Goal: Information Seeking & Learning: Learn about a topic

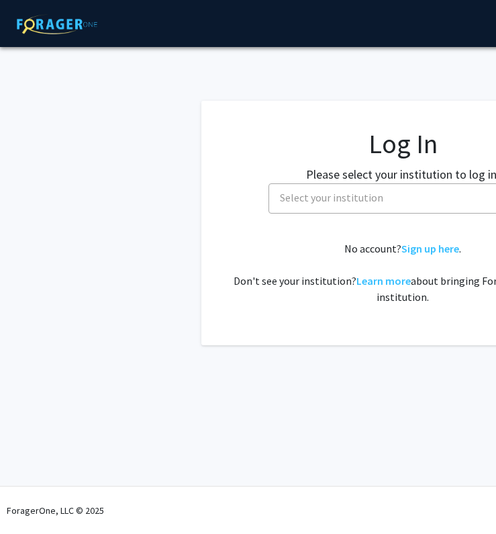
click at [349, 197] on span "Select your institution" at bounding box center [331, 197] width 103 height 13
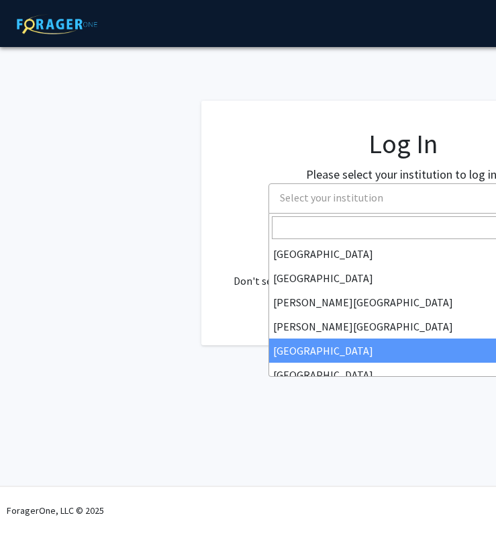
select select "6"
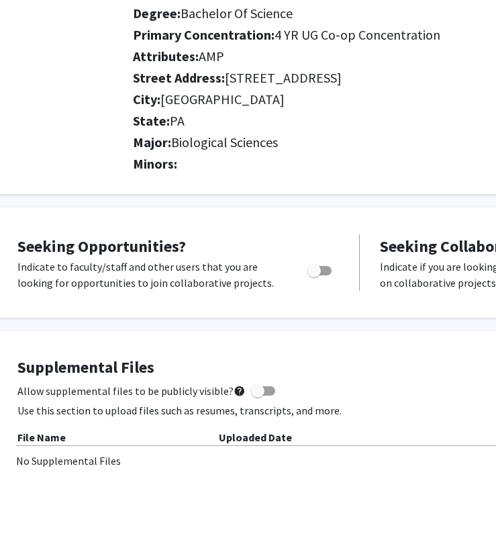
scroll to position [259, 46]
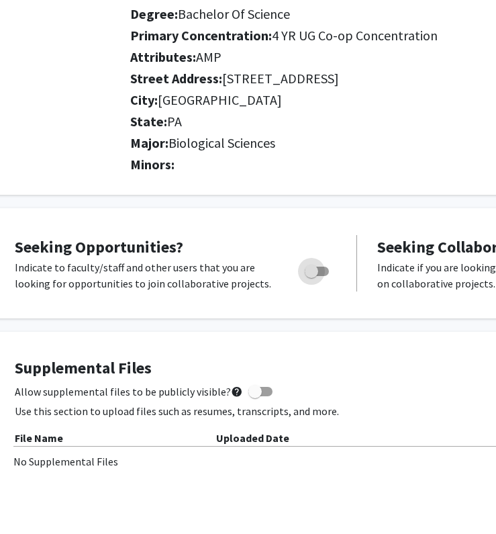
click at [323, 275] on span "Toggle" at bounding box center [317, 271] width 24 height 9
click at [312, 276] on input "Are you actively seeking opportunities?" at bounding box center [311, 276] width 1 height 1
checkbox input "true"
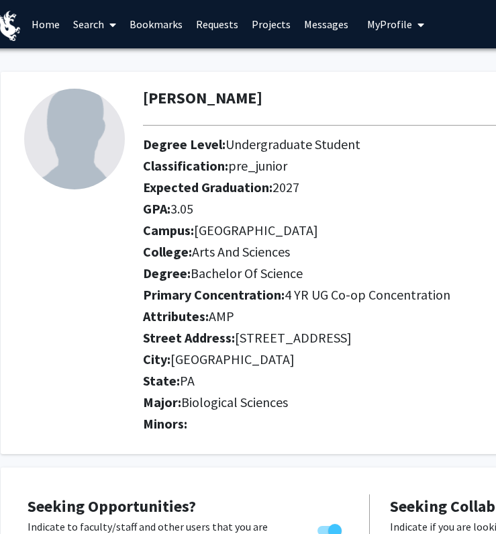
scroll to position [0, 33]
click at [395, 15] on button "My Profile" at bounding box center [395, 24] width 65 height 48
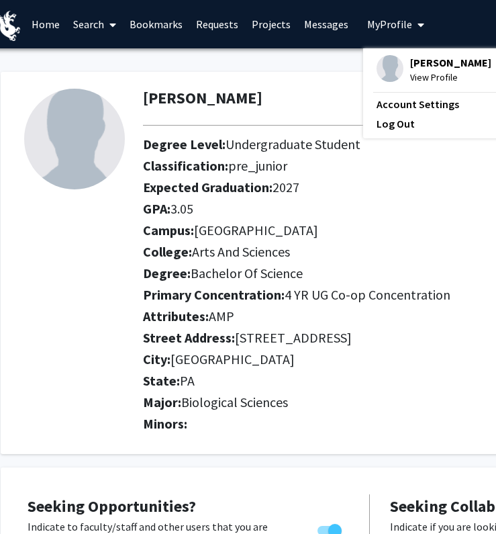
click at [405, 22] on span "My Profile" at bounding box center [389, 23] width 45 height 13
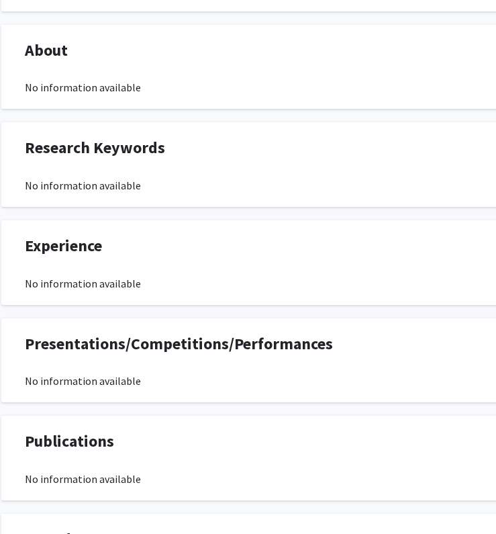
scroll to position [784, 32]
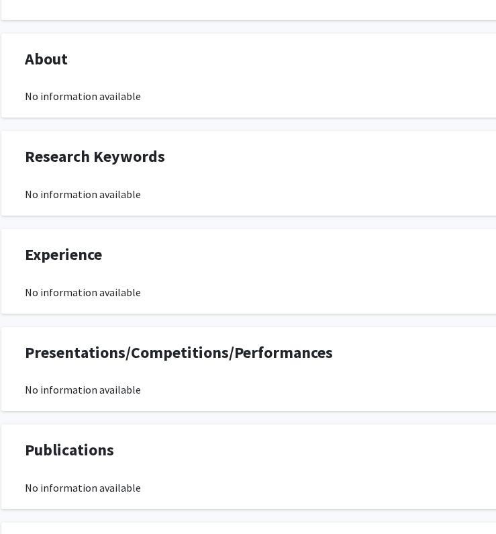
click at [109, 295] on div "No information available" at bounding box center [371, 292] width 692 height 16
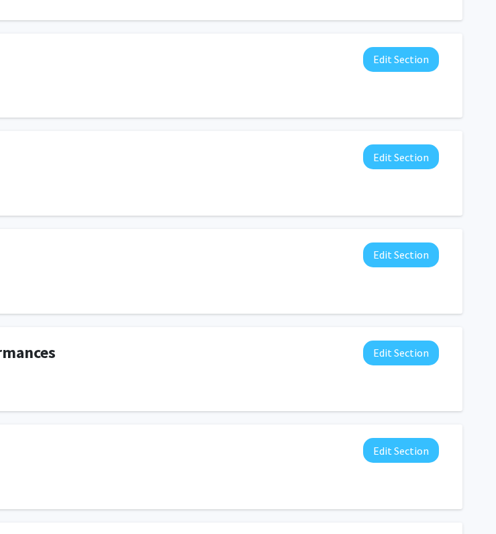
scroll to position [784, 310]
click at [382, 269] on div "Experience Edit Section" at bounding box center [93, 257] width 712 height 31
click at [382, 265] on button "Edit Section" at bounding box center [401, 254] width 76 height 25
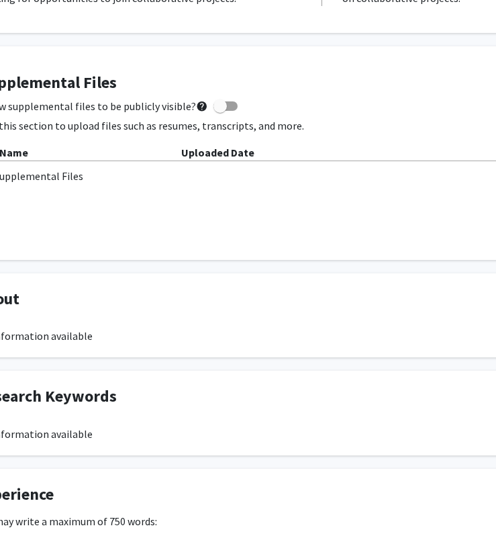
scroll to position [538, 81]
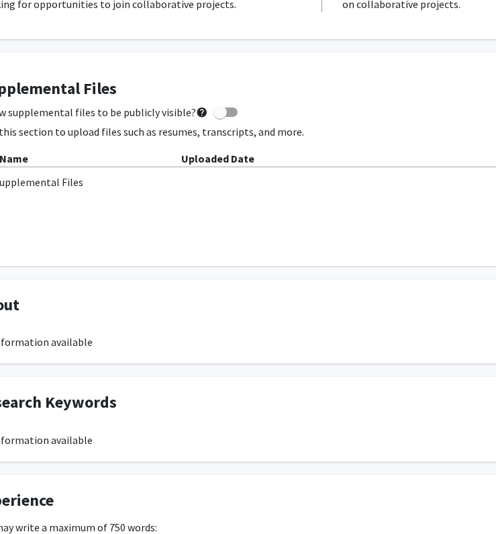
click at [217, 114] on span at bounding box center [220, 111] width 13 height 13
click at [220, 117] on input "Allow supplemental files to be publicly visible? help" at bounding box center [220, 117] width 1 height 1
click at [224, 110] on span at bounding box center [230, 111] width 13 height 13
click at [220, 117] on input "Allow supplemental files to be publicly visible? help" at bounding box center [220, 117] width 1 height 1
checkbox input "false"
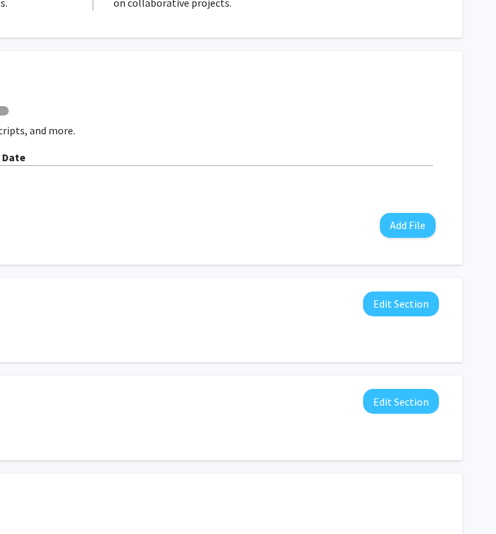
scroll to position [545, 310]
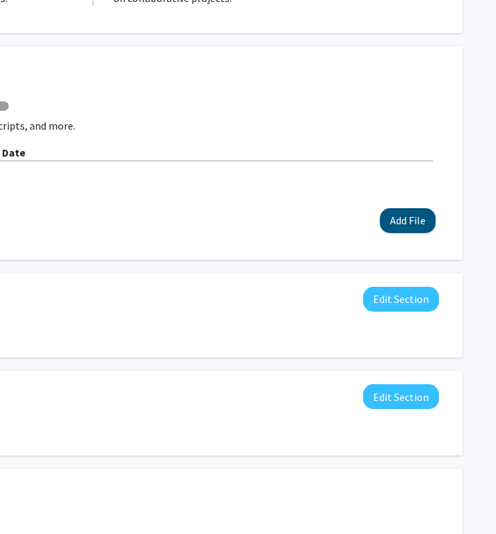
click at [393, 218] on button "Add File" at bounding box center [408, 220] width 56 height 25
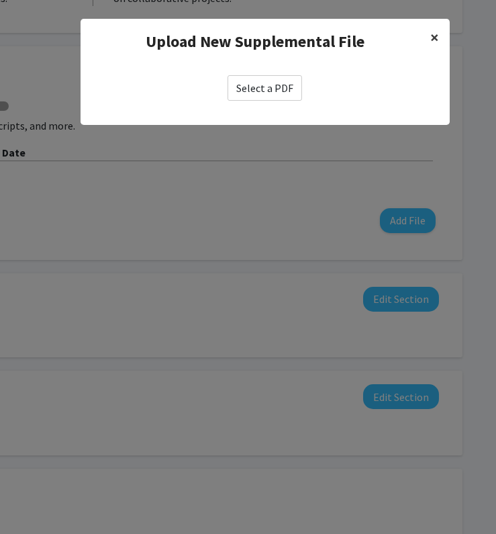
click at [434, 34] on span "×" at bounding box center [434, 37] width 9 height 21
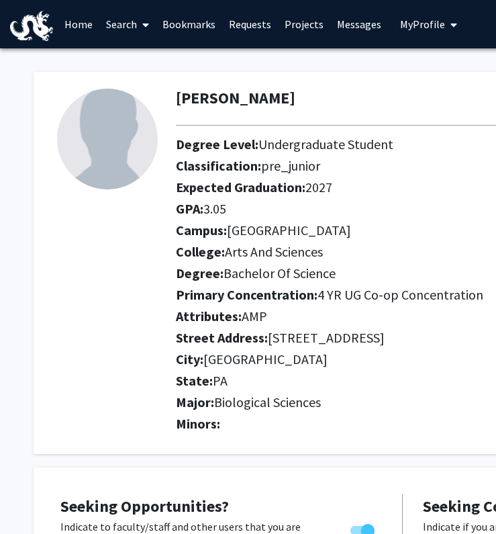
scroll to position [0, 0]
click at [128, 26] on link "Search" at bounding box center [127, 24] width 56 height 47
click at [128, 55] on span "Faculty/Staff" at bounding box center [148, 61] width 99 height 27
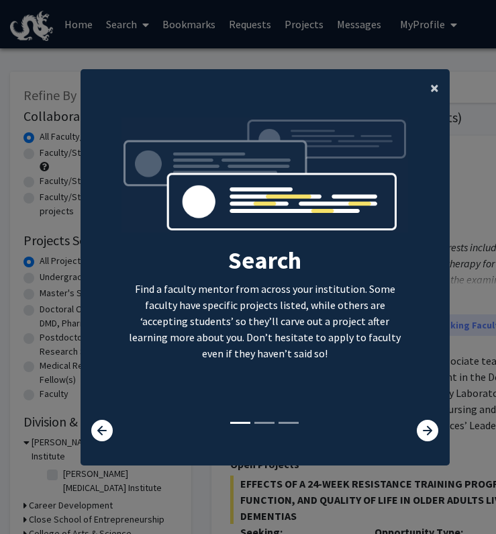
click at [433, 84] on span "×" at bounding box center [434, 87] width 9 height 21
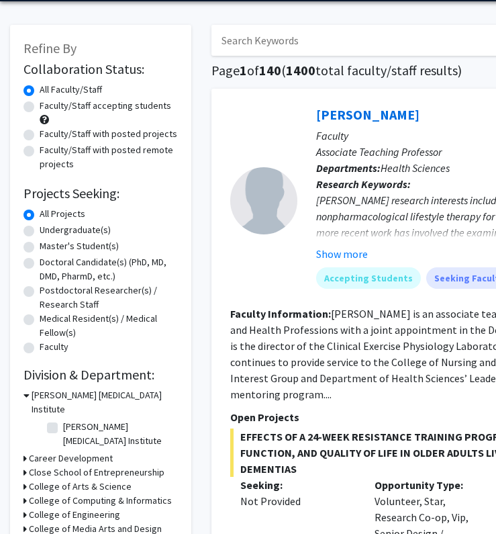
scroll to position [60, 0]
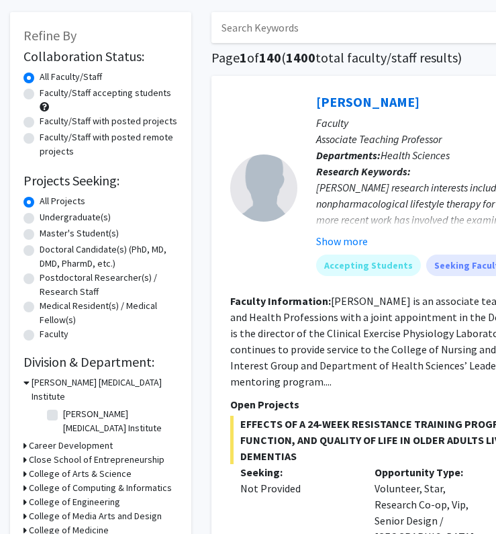
click at [92, 217] on label "Undergraduate(s)" at bounding box center [75, 217] width 71 height 14
click at [48, 217] on input "Undergraduate(s)" at bounding box center [44, 214] width 9 height 9
radio input "true"
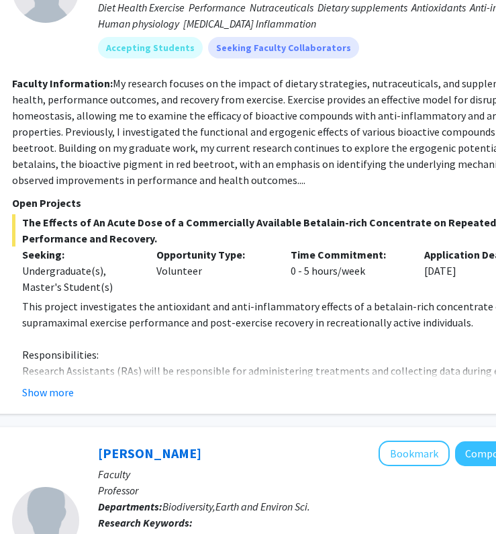
scroll to position [3365, 218]
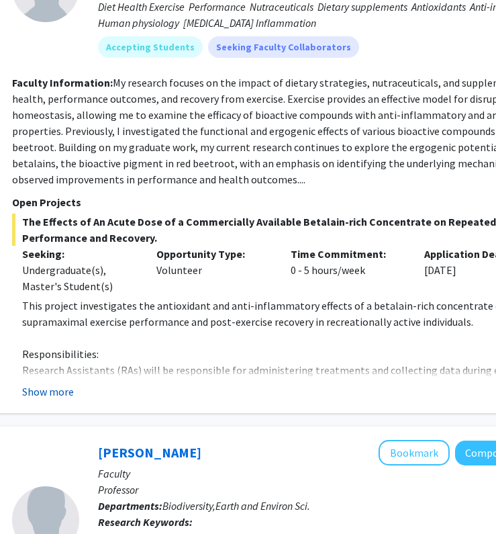
click at [56, 383] on button "Show more" at bounding box center [48, 391] width 52 height 16
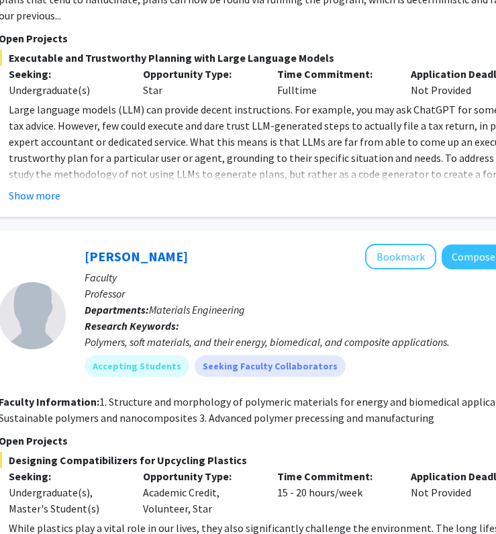
scroll to position [5002, 232]
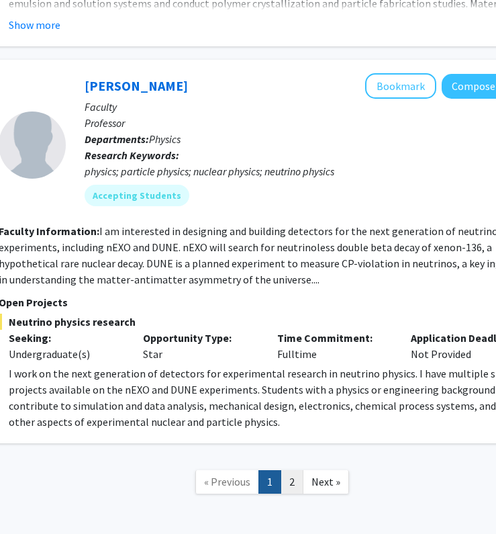
click at [287, 470] on link "2" at bounding box center [292, 482] width 23 height 24
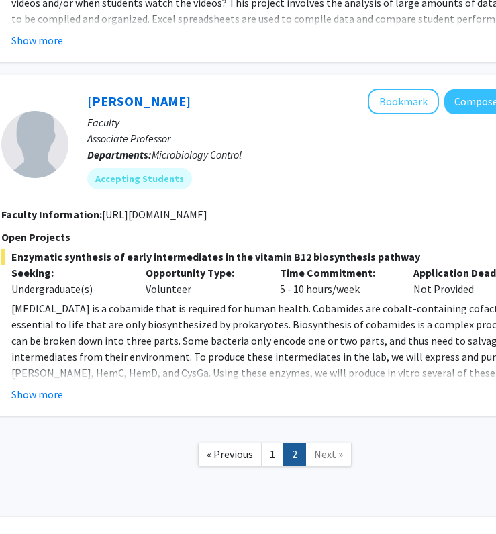
scroll to position [4186, 229]
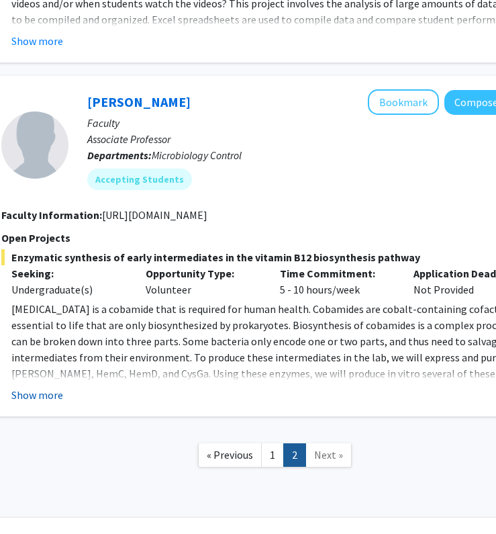
click at [60, 387] on button "Show more" at bounding box center [37, 395] width 52 height 16
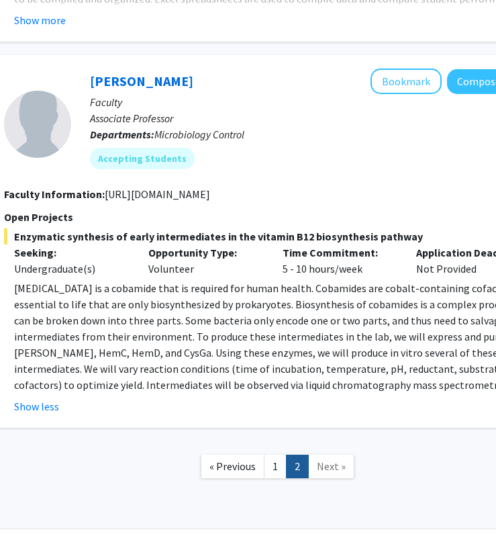
scroll to position [4206, 239]
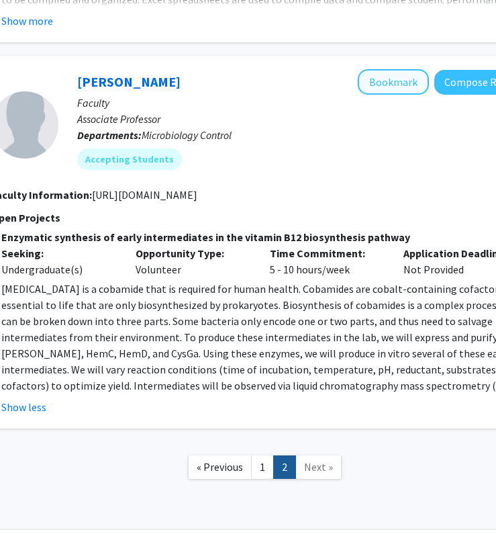
click at [389, 69] on button "Bookmark" at bounding box center [393, 82] width 71 height 26
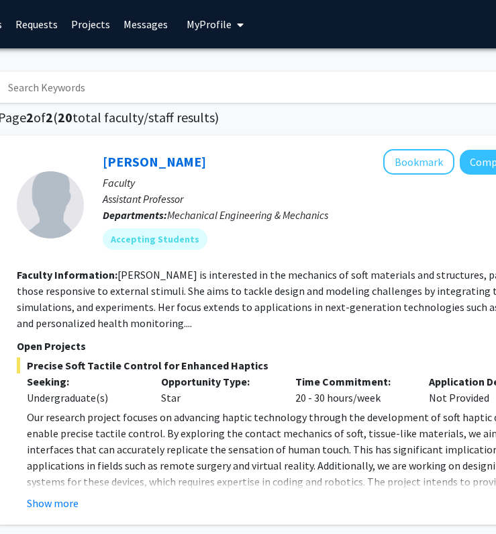
scroll to position [0, 214]
